Goal: Information Seeking & Learning: Learn about a topic

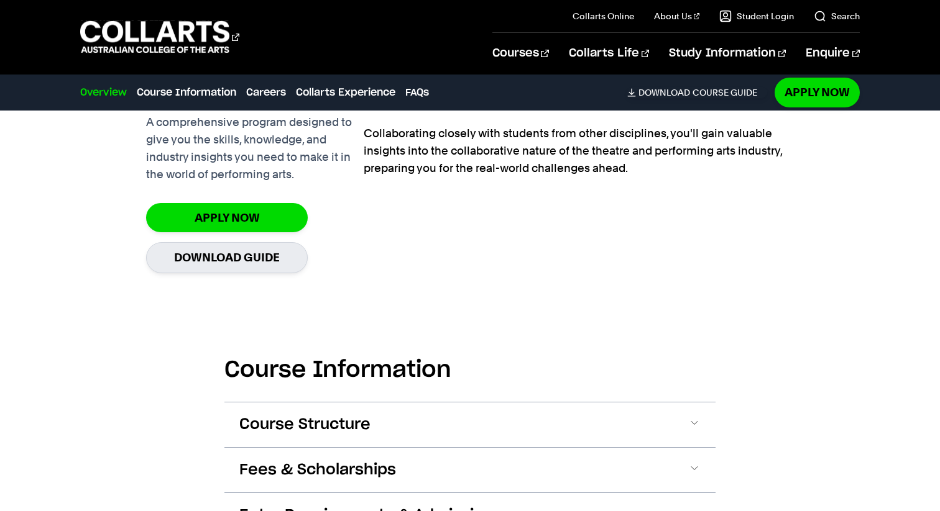
scroll to position [1171, 0]
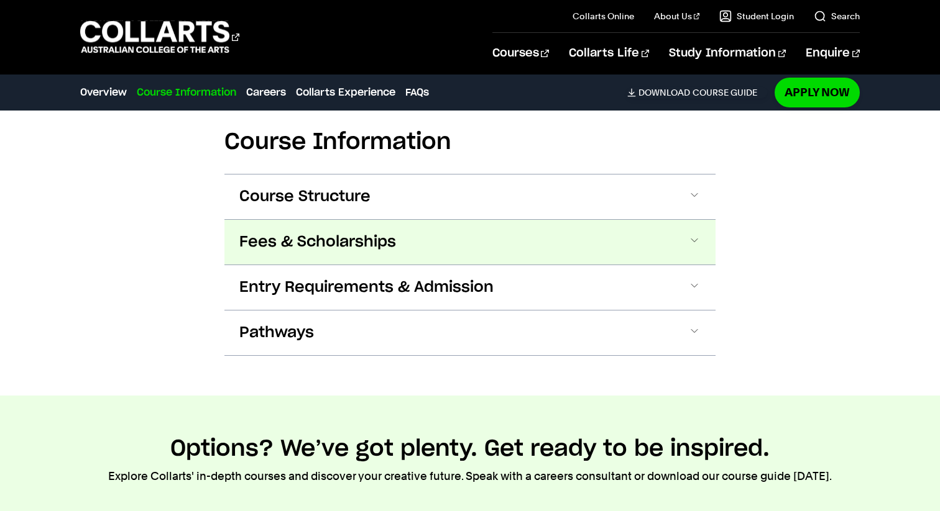
click at [512, 230] on button "Fees & Scholarships" at bounding box center [469, 242] width 491 height 45
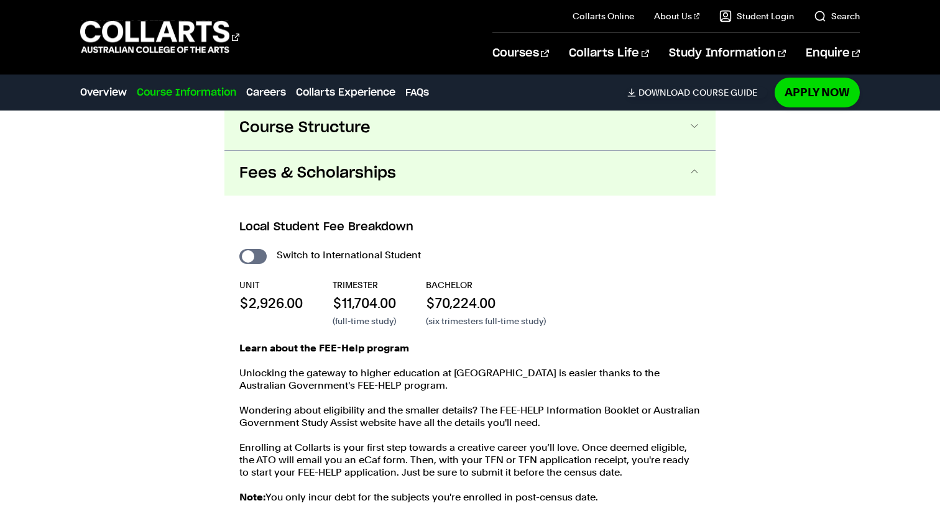
click at [526, 140] on button "Course Structure" at bounding box center [469, 128] width 491 height 45
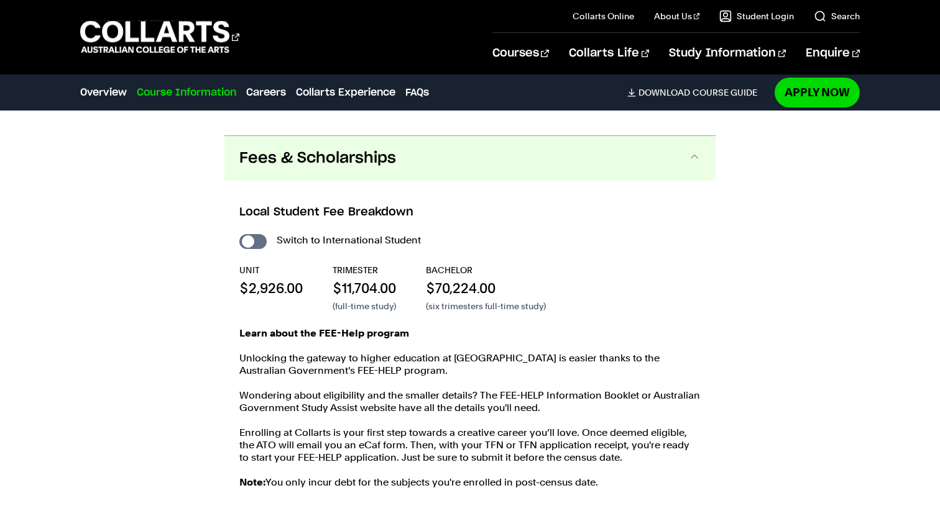
scroll to position [2115, 0]
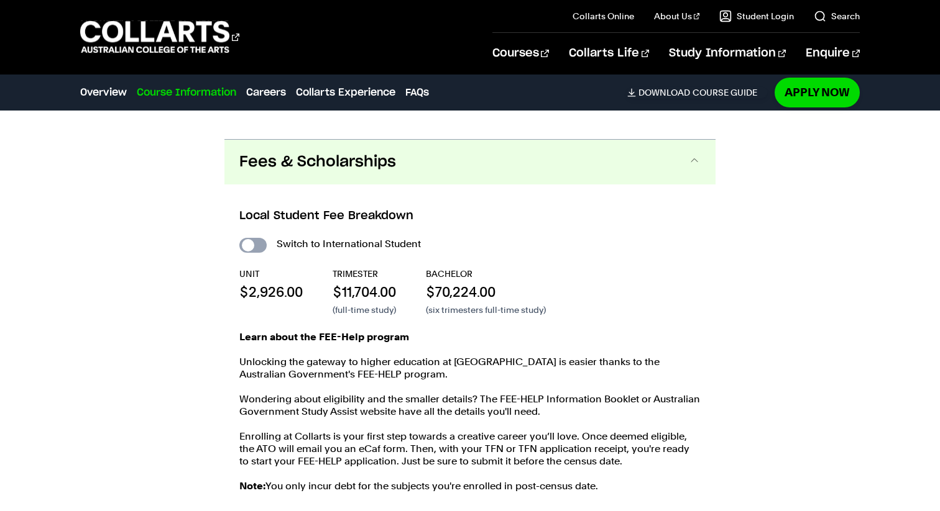
click at [259, 244] on input "International Student" at bounding box center [252, 245] width 27 height 15
checkbox input "true"
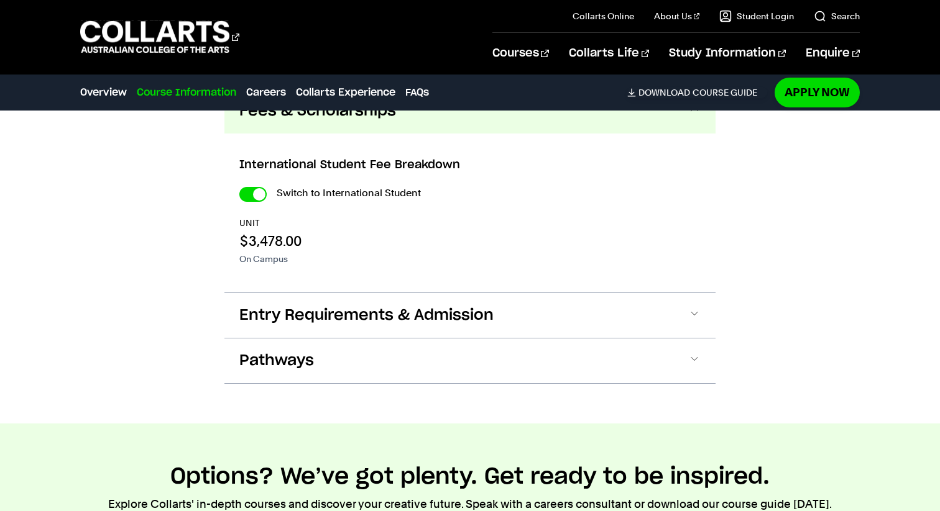
scroll to position [2373, 0]
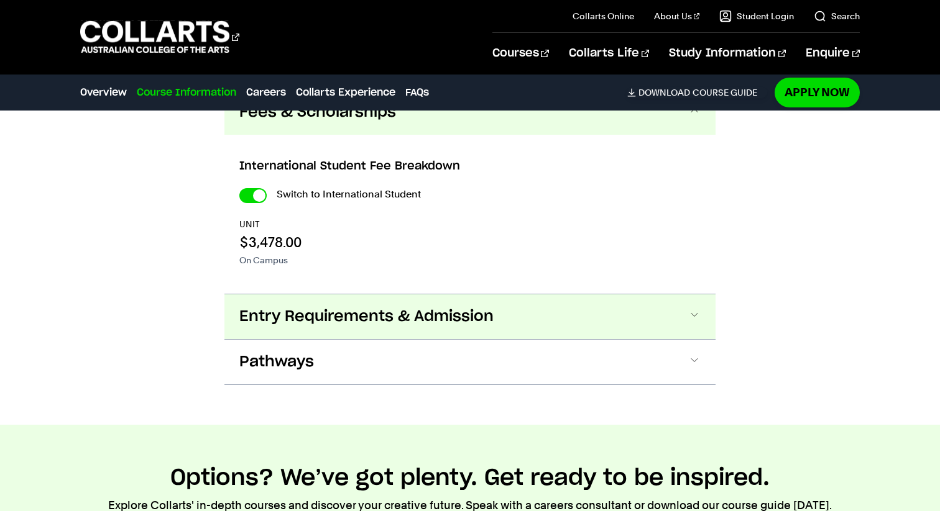
click at [0, 0] on span "Entry Requirements & Admission" at bounding box center [0, 0] width 0 height 0
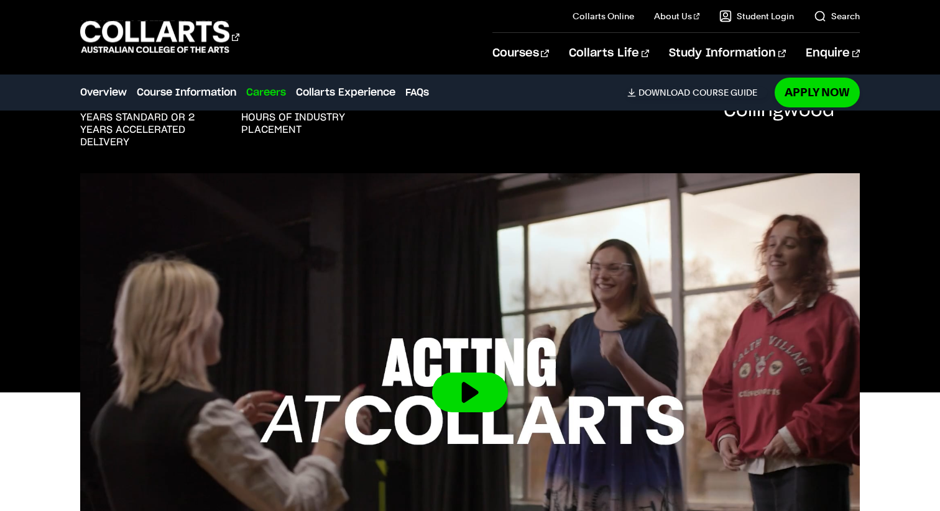
scroll to position [380, 0]
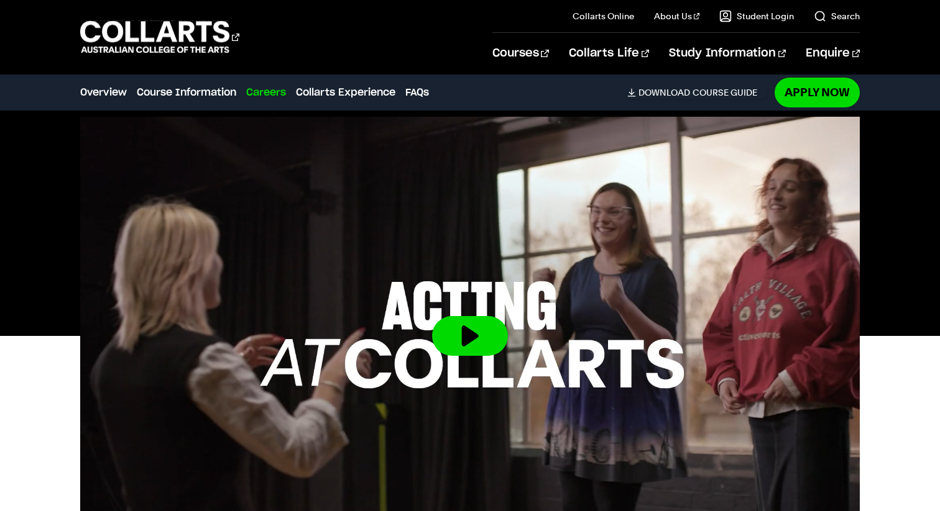
click at [334, 314] on img at bounding box center [470, 336] width 780 height 439
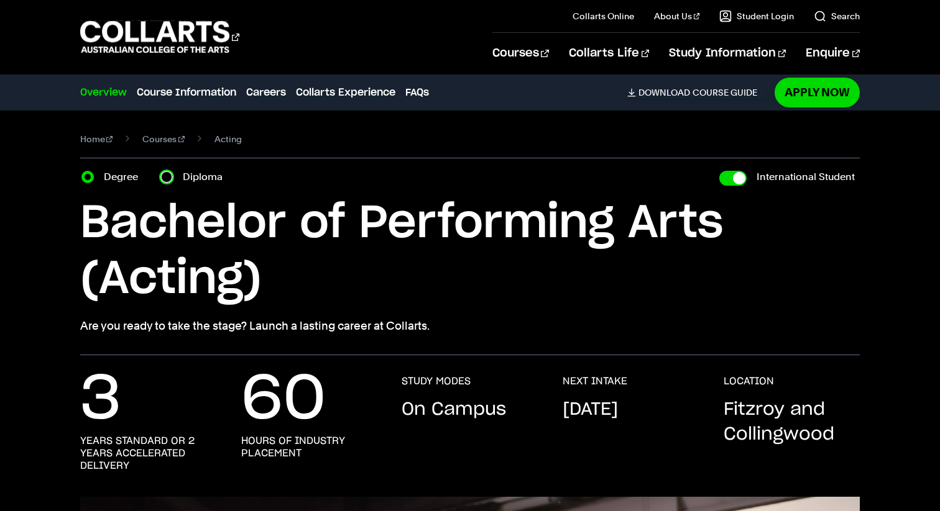
click at [169, 180] on input "Diploma" at bounding box center [166, 177] width 12 height 12
radio input "true"
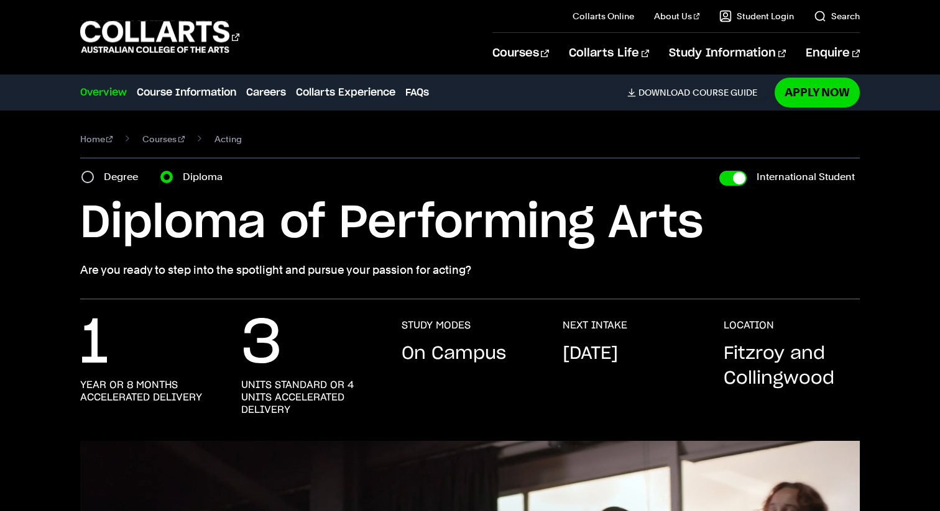
click at [108, 186] on section "Home Courses Acting Course variant Degree Diploma International Student Bachelo…" at bounding box center [470, 205] width 780 height 189
click at [98, 181] on div "Degree" at bounding box center [113, 176] width 64 height 17
click at [88, 180] on input "Degree" at bounding box center [87, 177] width 12 height 12
radio input "true"
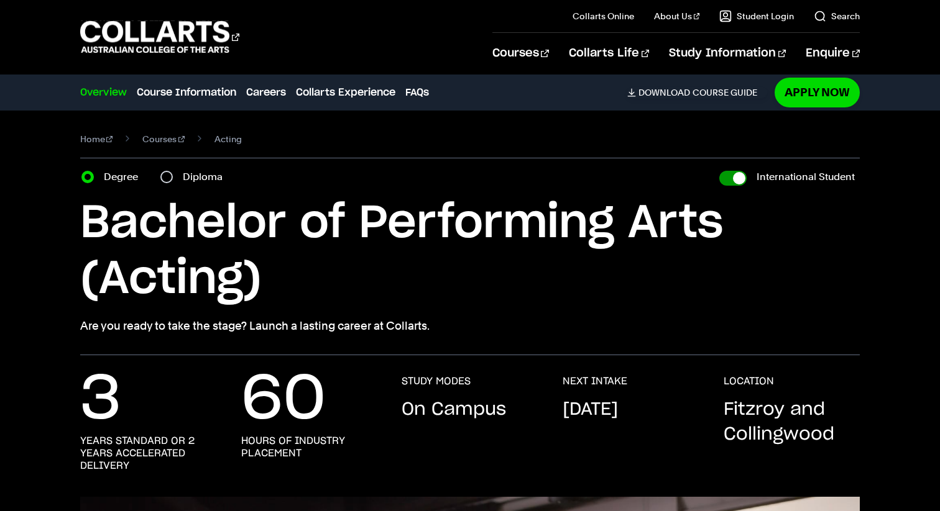
click at [740, 180] on input "International Student" at bounding box center [732, 178] width 27 height 15
checkbox input "false"
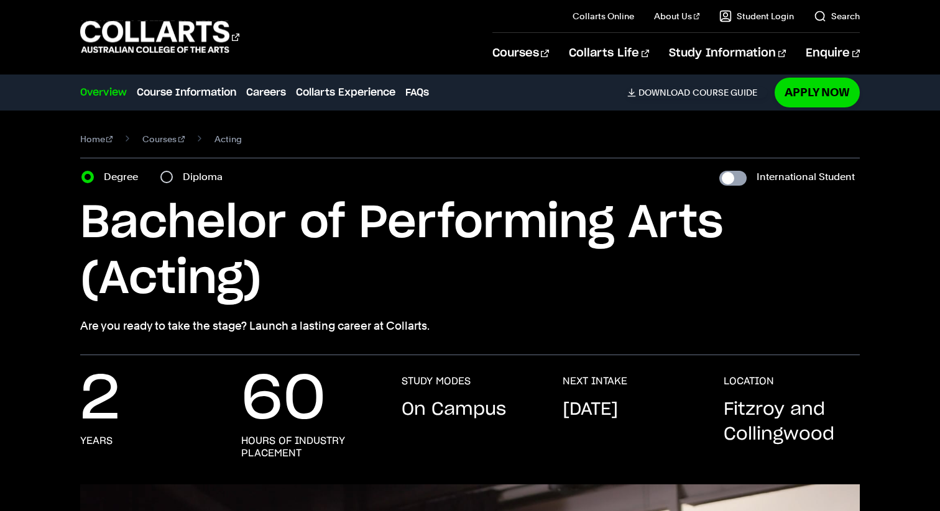
click at [740, 180] on input "International Student" at bounding box center [732, 178] width 27 height 15
checkbox input "true"
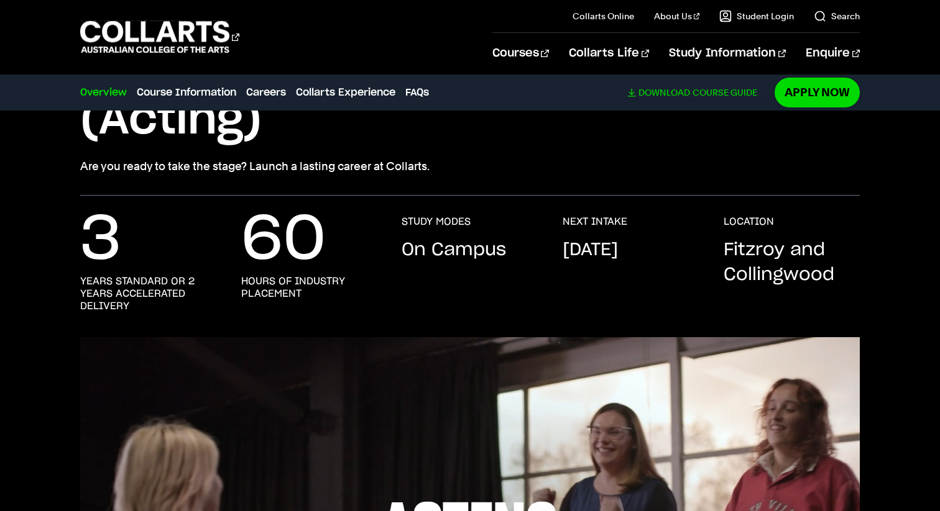
scroll to position [403, 0]
